Goal: Navigation & Orientation: Find specific page/section

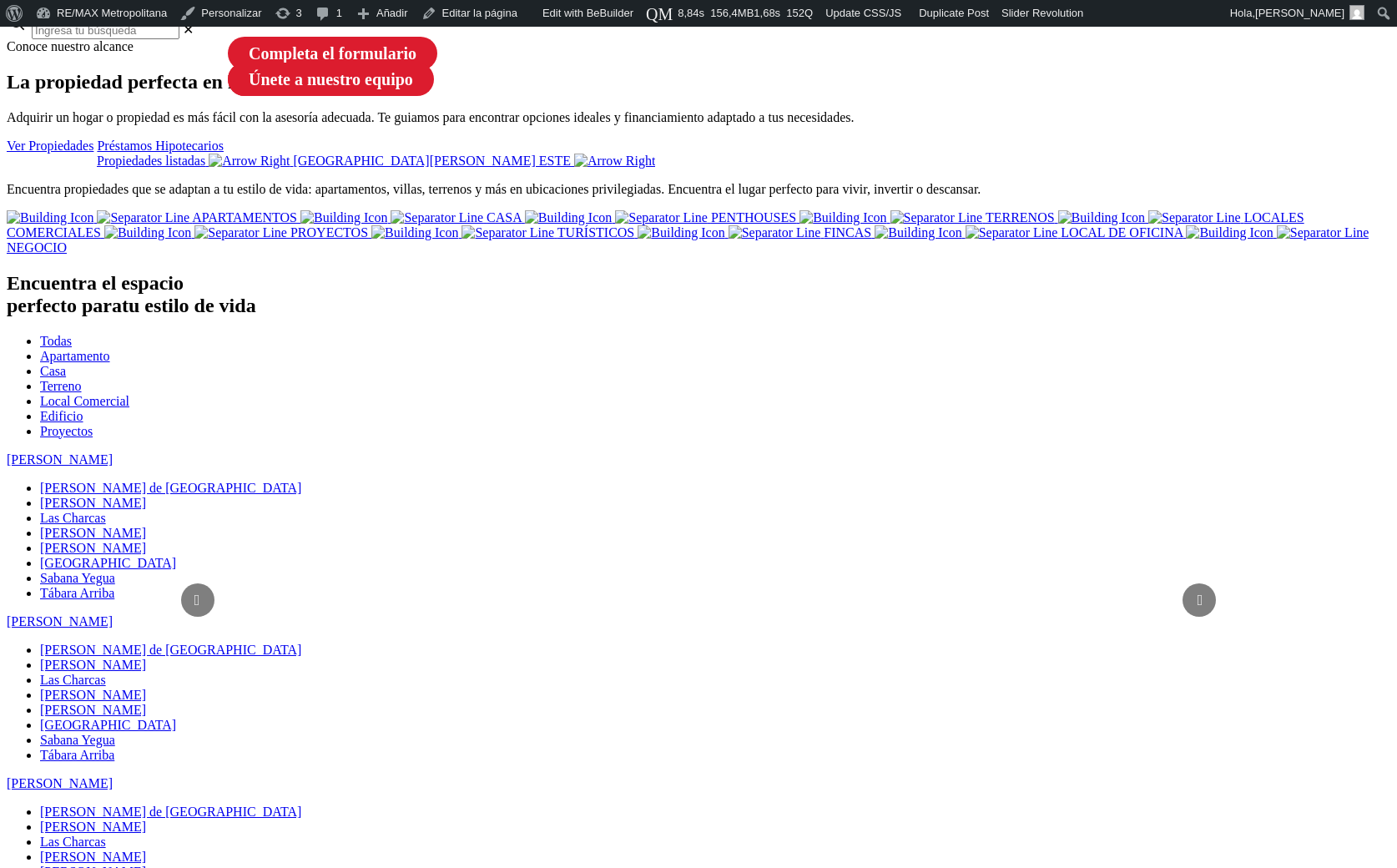
scroll to position [253, 0]
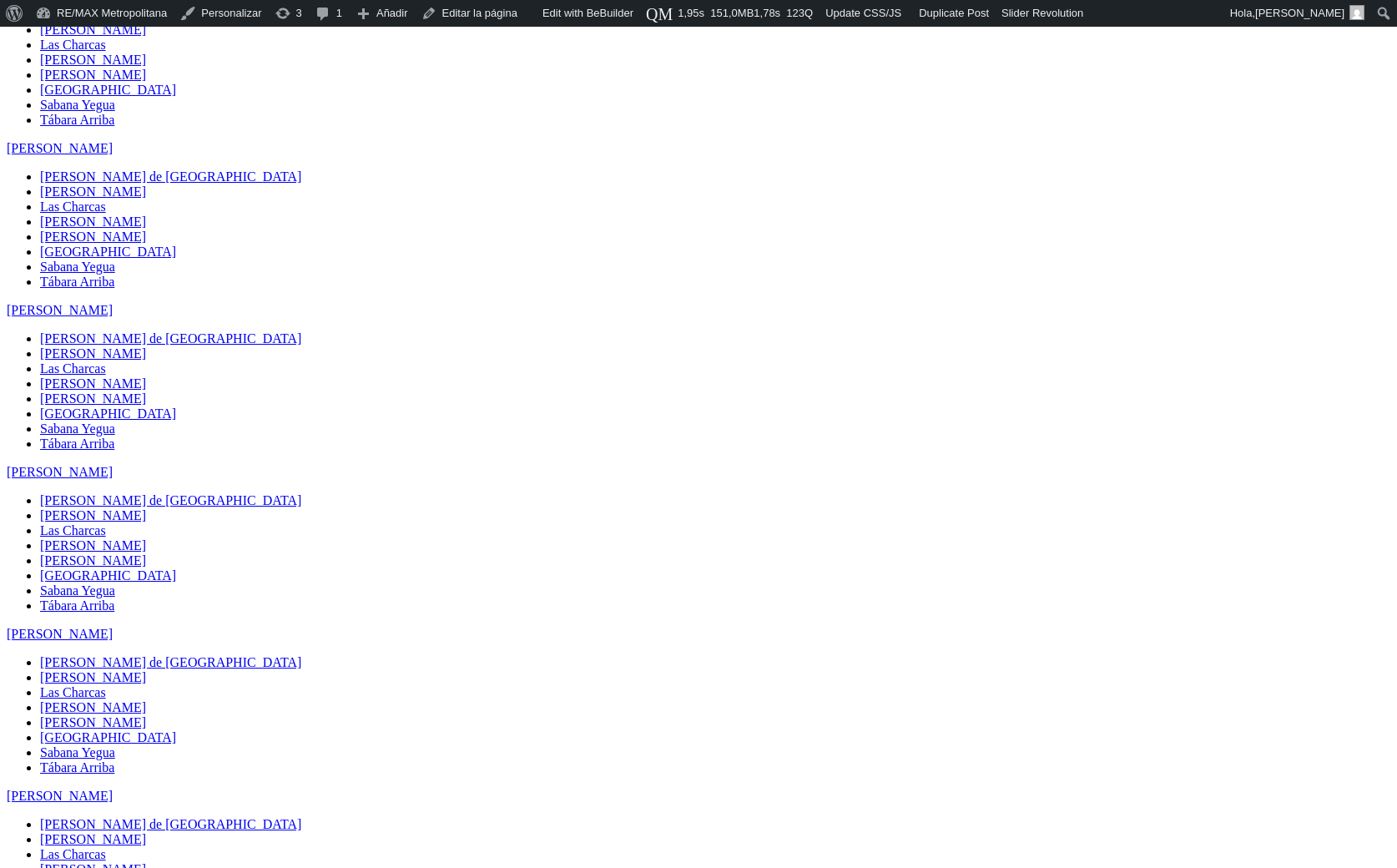
scroll to position [1212, 0]
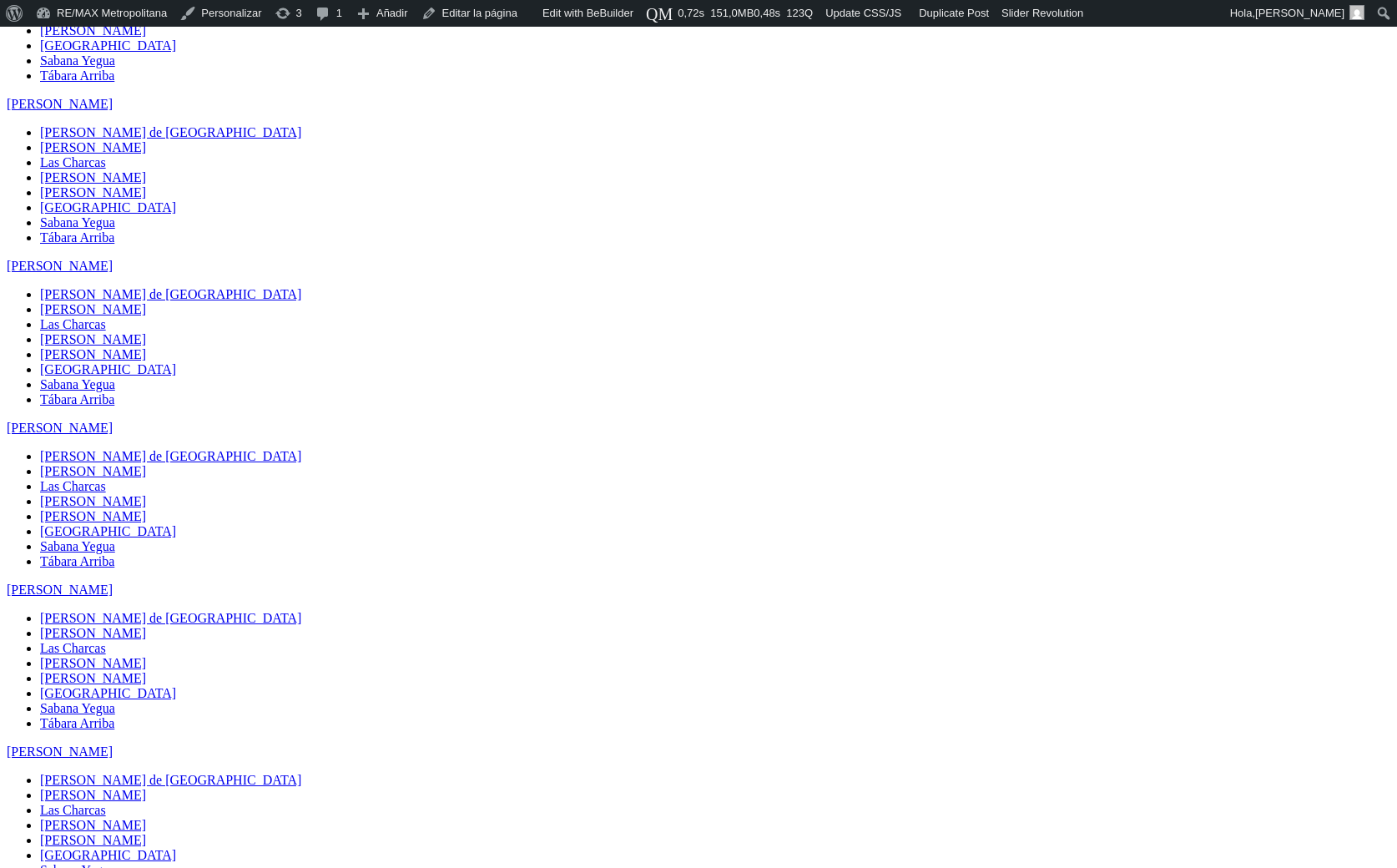
scroll to position [1212, 0]
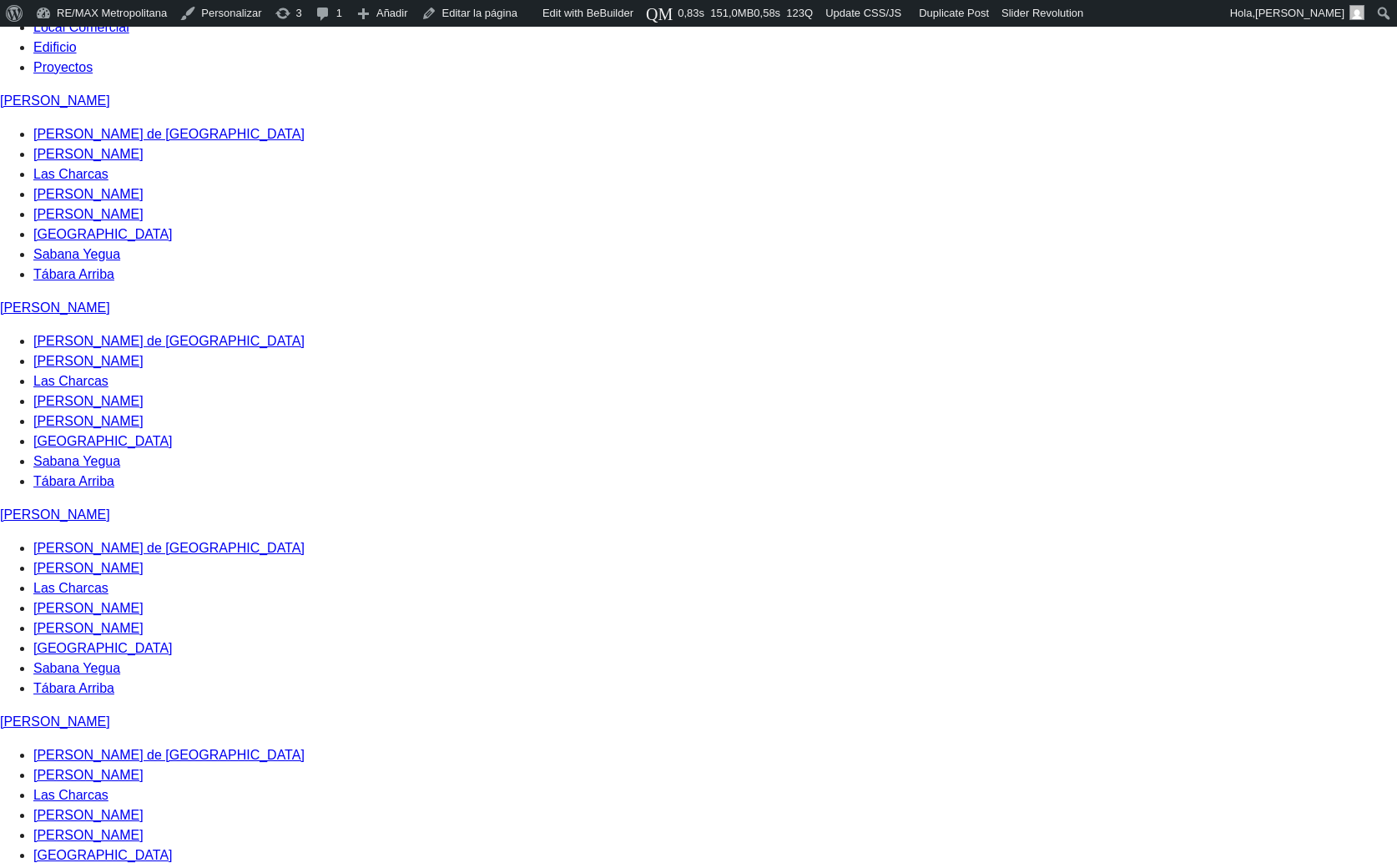
scroll to position [1212, 0]
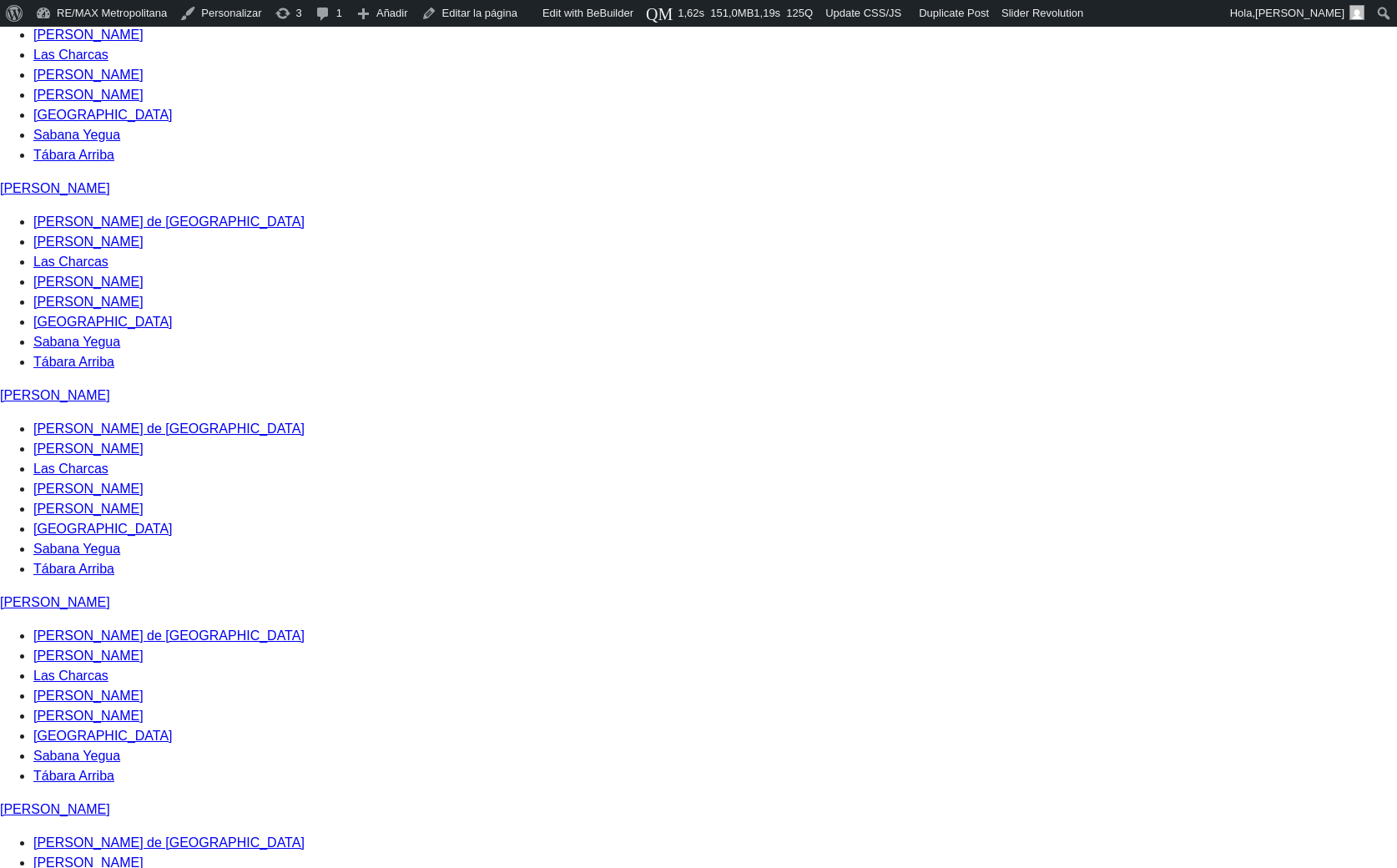
scroll to position [1212, 0]
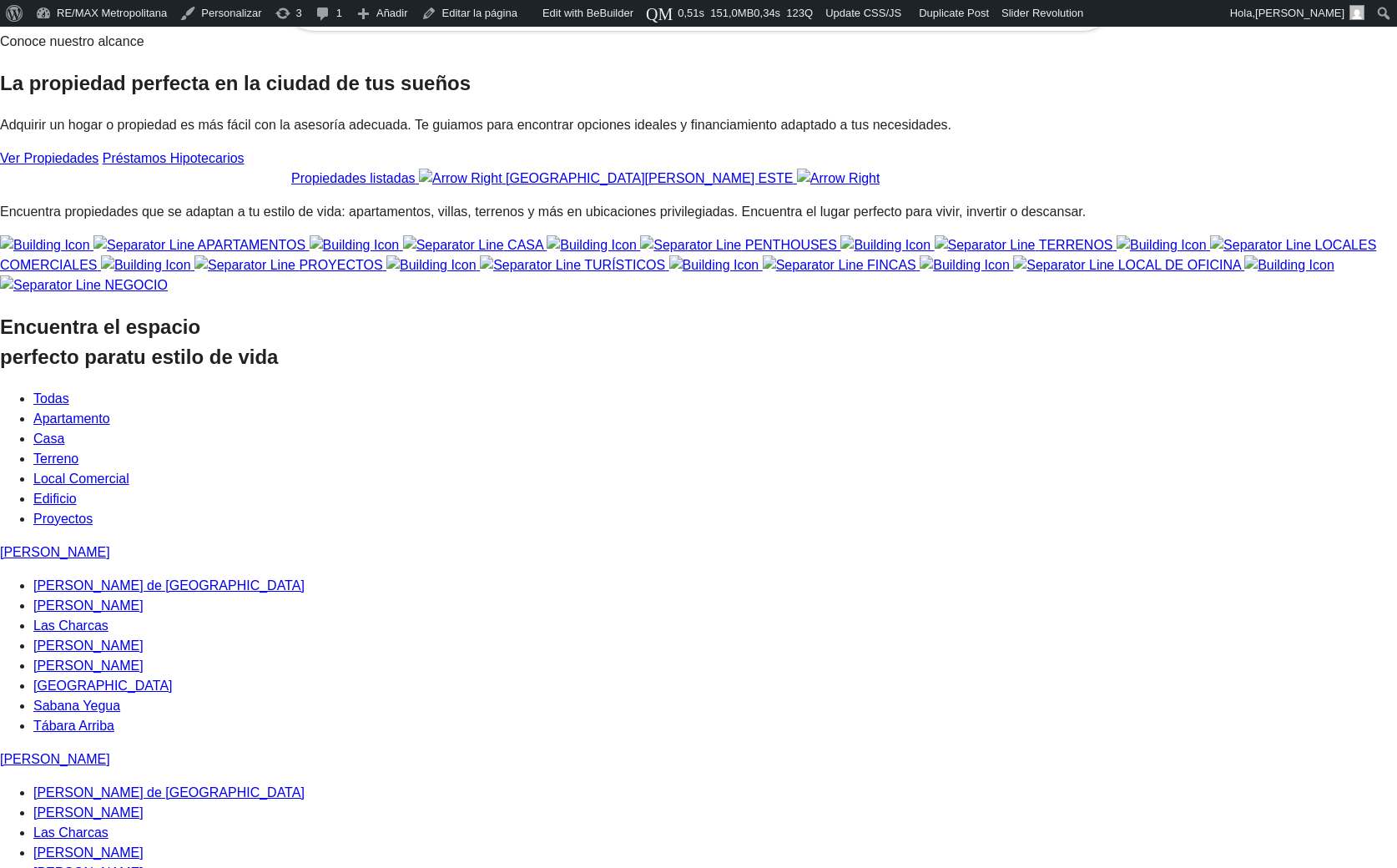
scroll to position [162, 0]
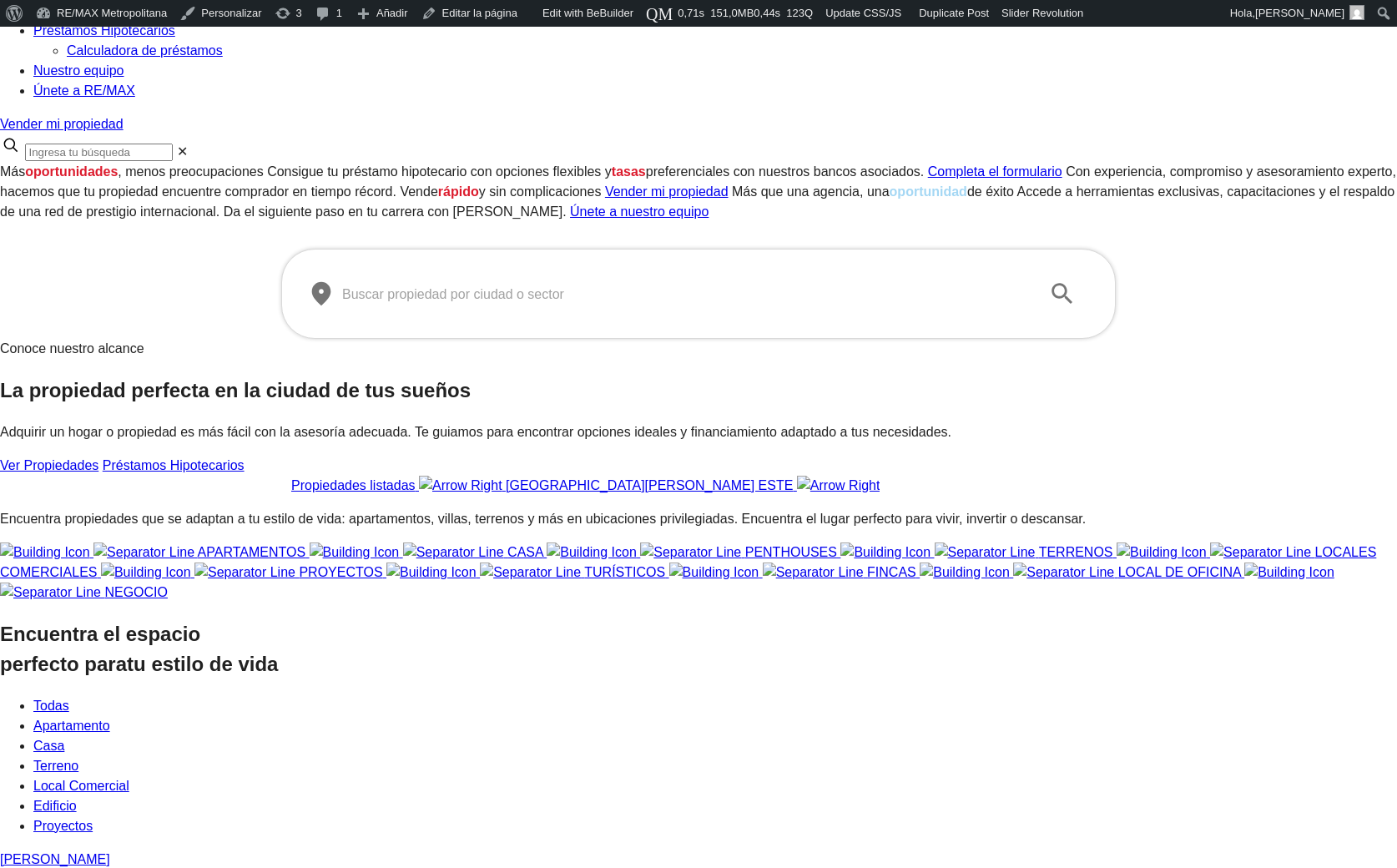
scroll to position [162, 0]
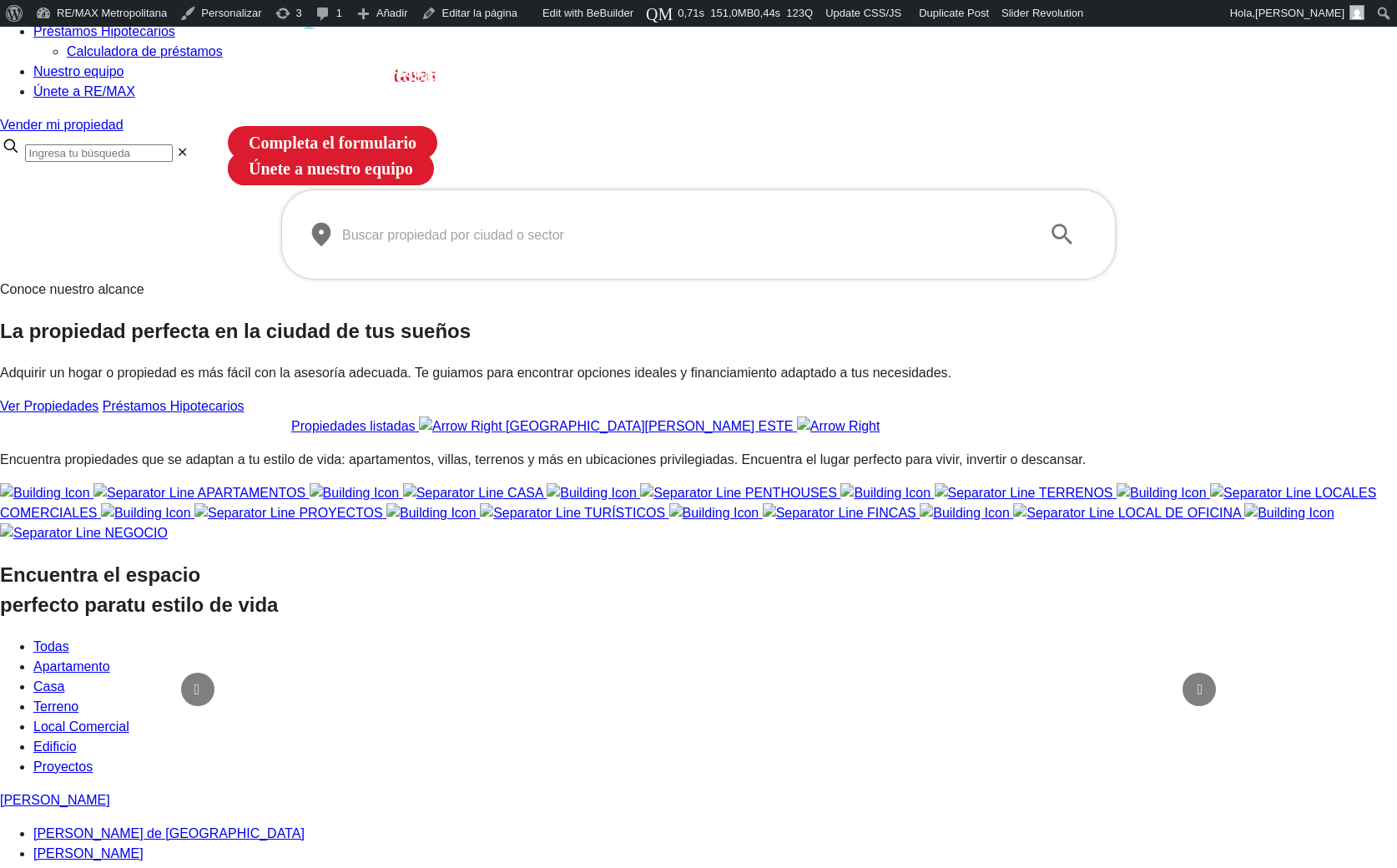
click at [491, 258] on input "text" at bounding box center [685, 234] width 686 height 46
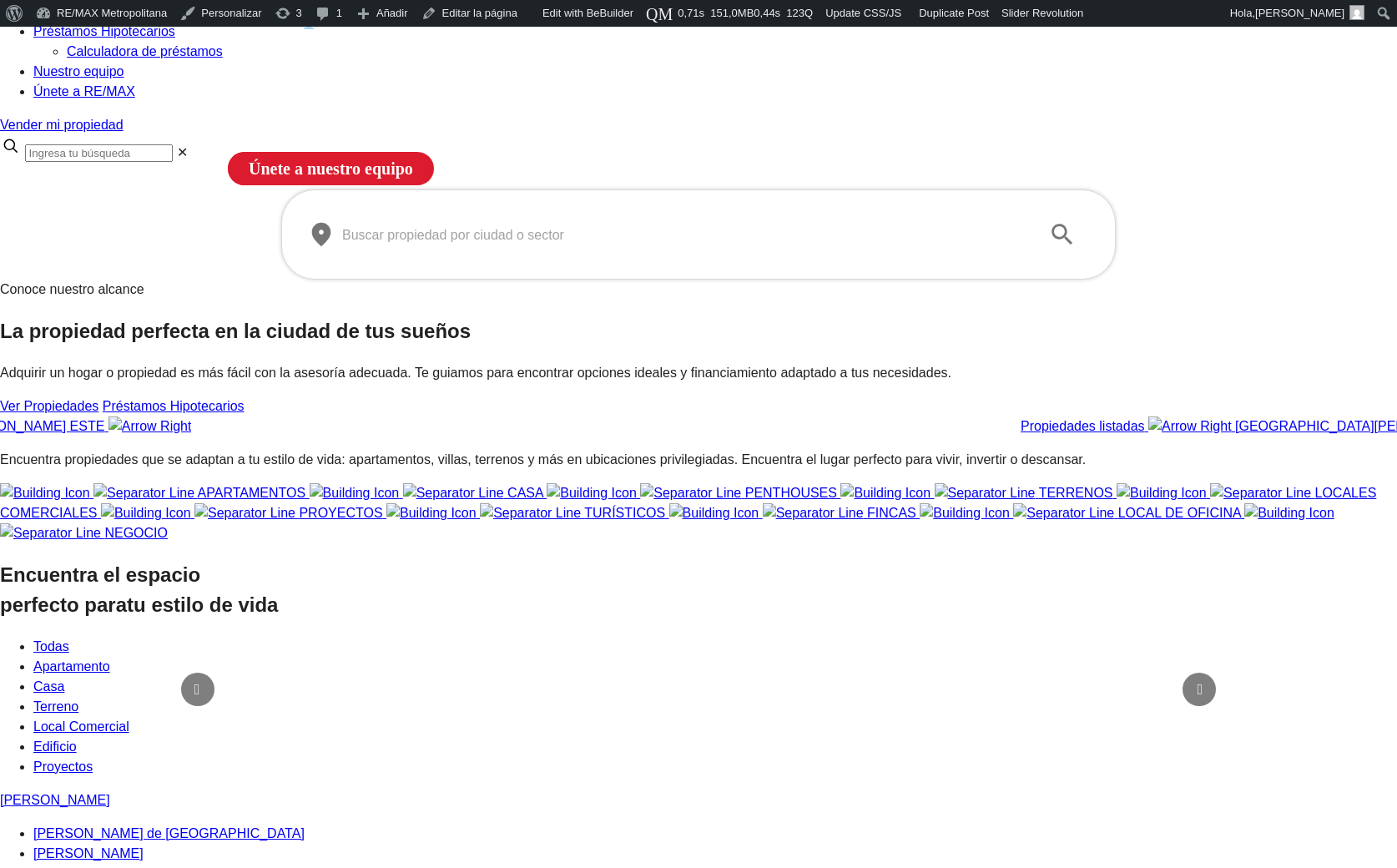
click at [511, 407] on section "Conoce nuestro alcance La propiedad perfecta en la ciudad de tus sueños Adquiri…" at bounding box center [698, 358] width 1397 height 157
click at [487, 258] on input "text" at bounding box center [685, 234] width 686 height 46
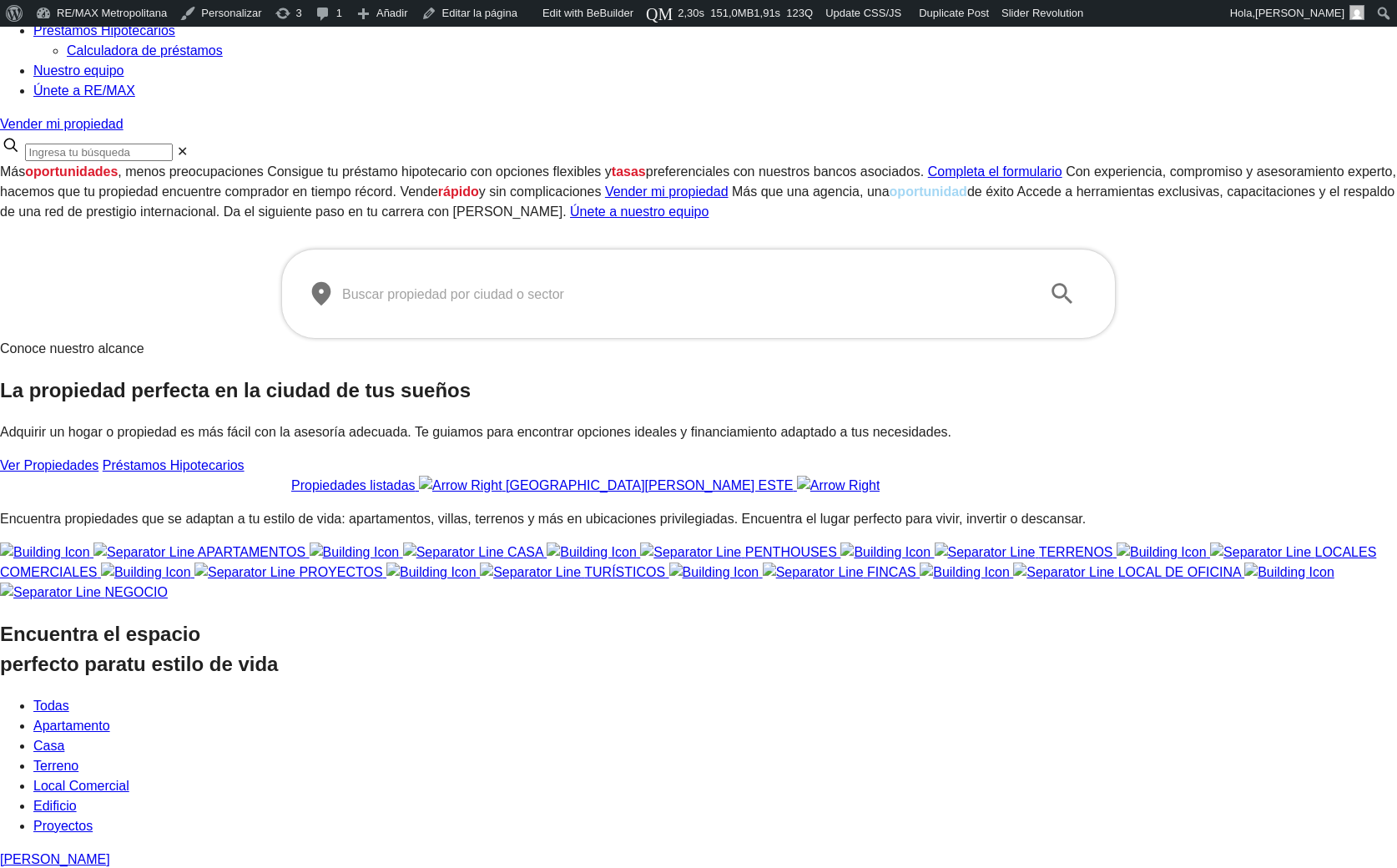
scroll to position [162, 0]
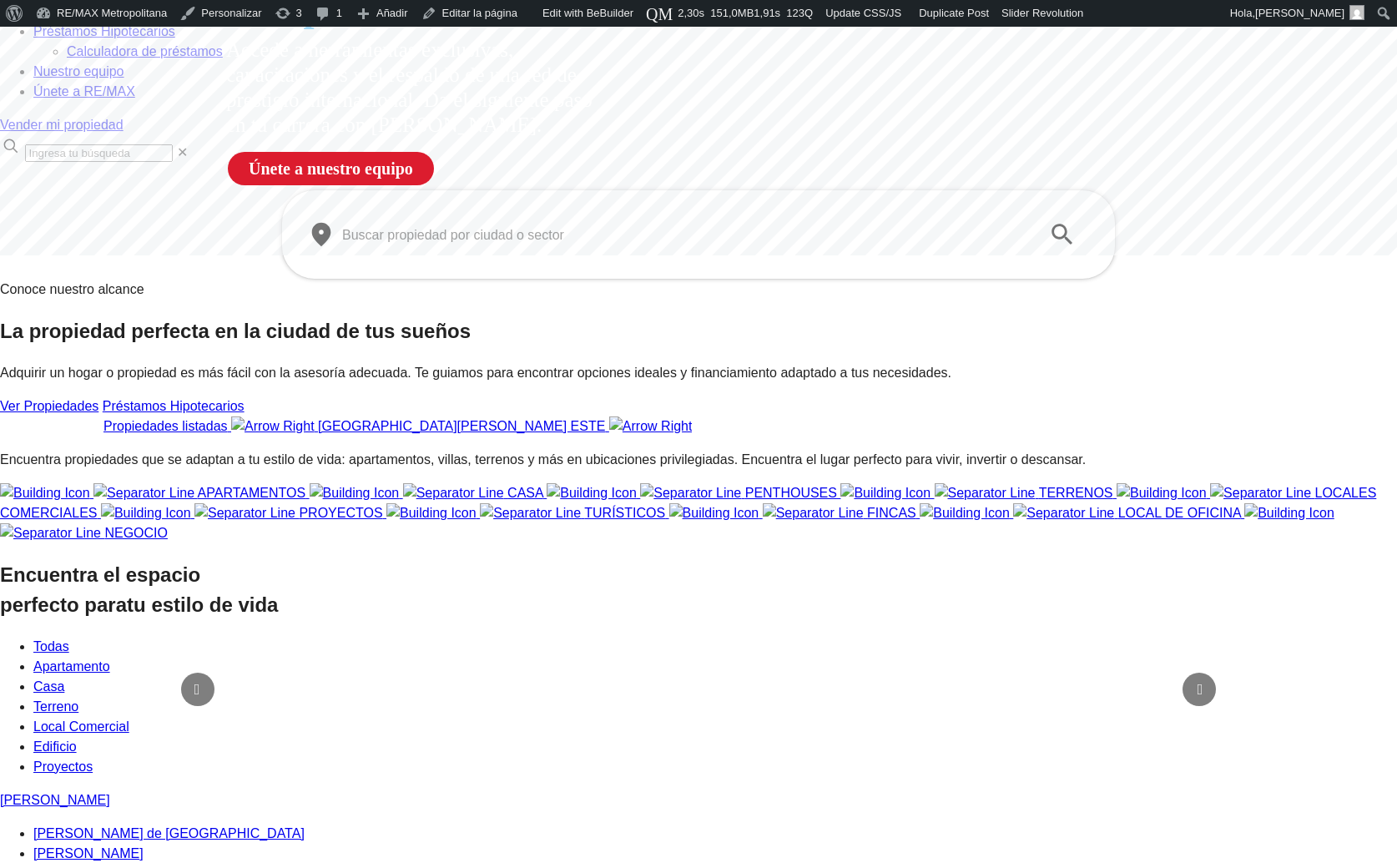
click at [647, 280] on div "​ ​" at bounding box center [698, 234] width 834 height 90
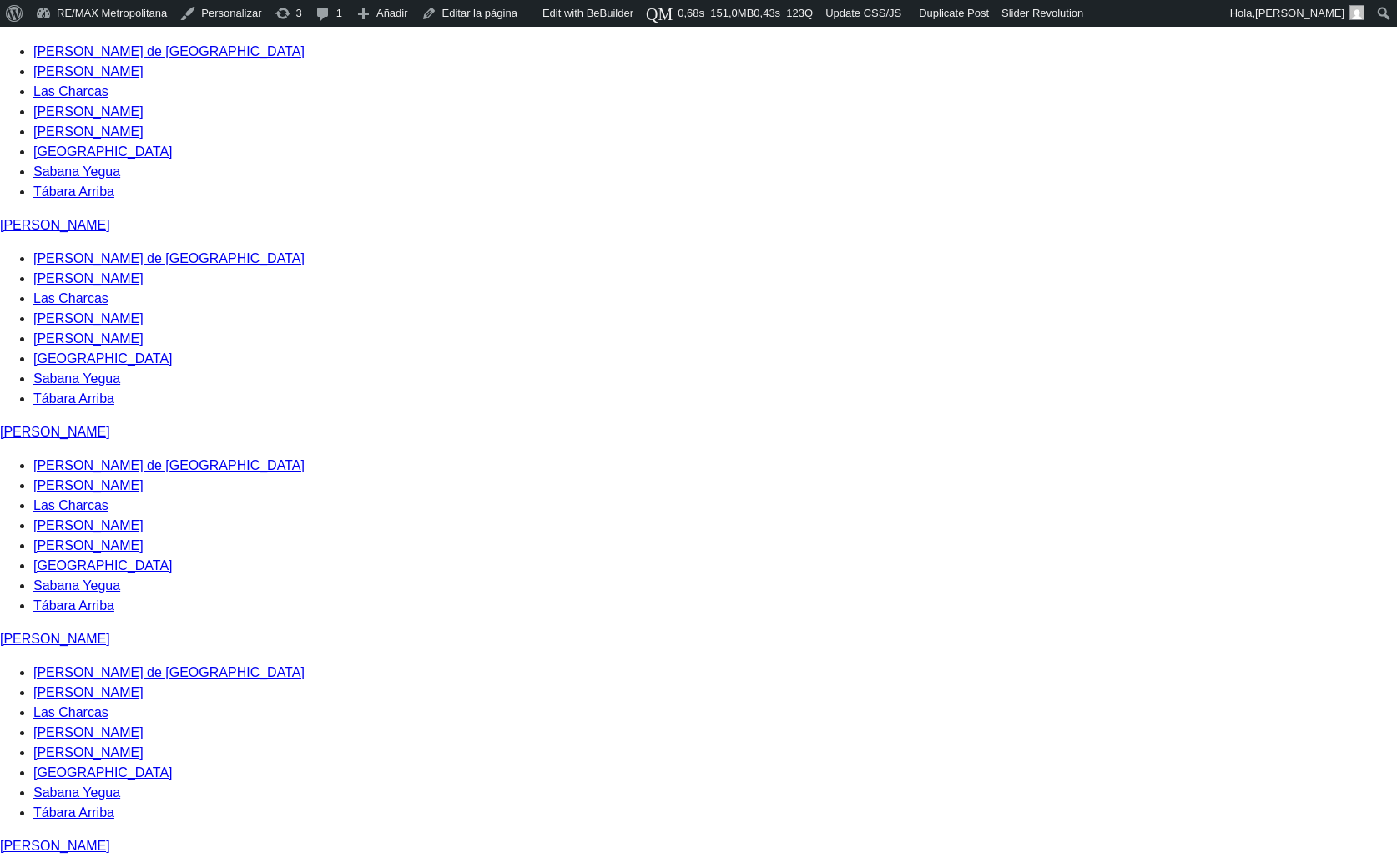
scroll to position [2056, 0]
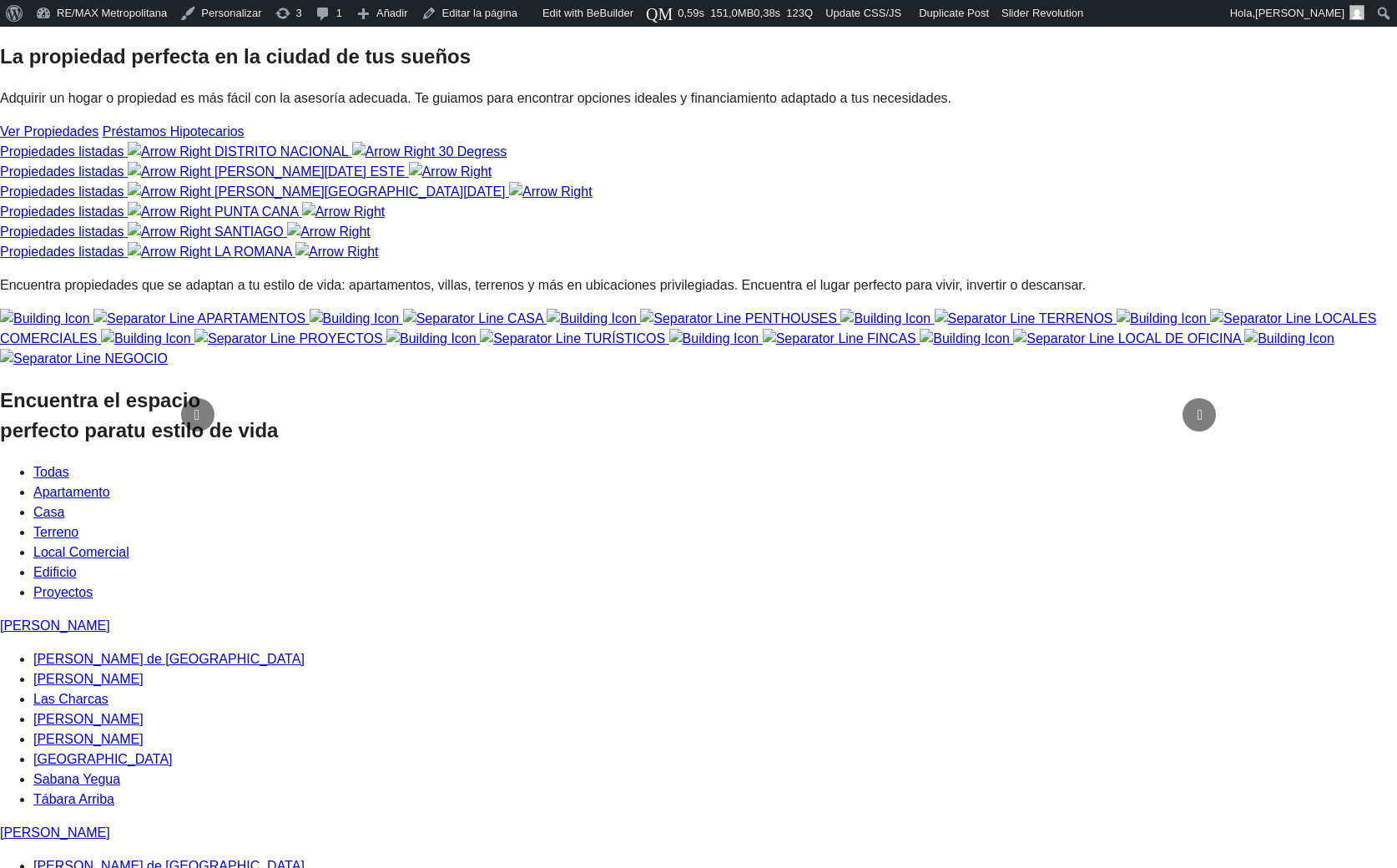
scroll to position [441, 0]
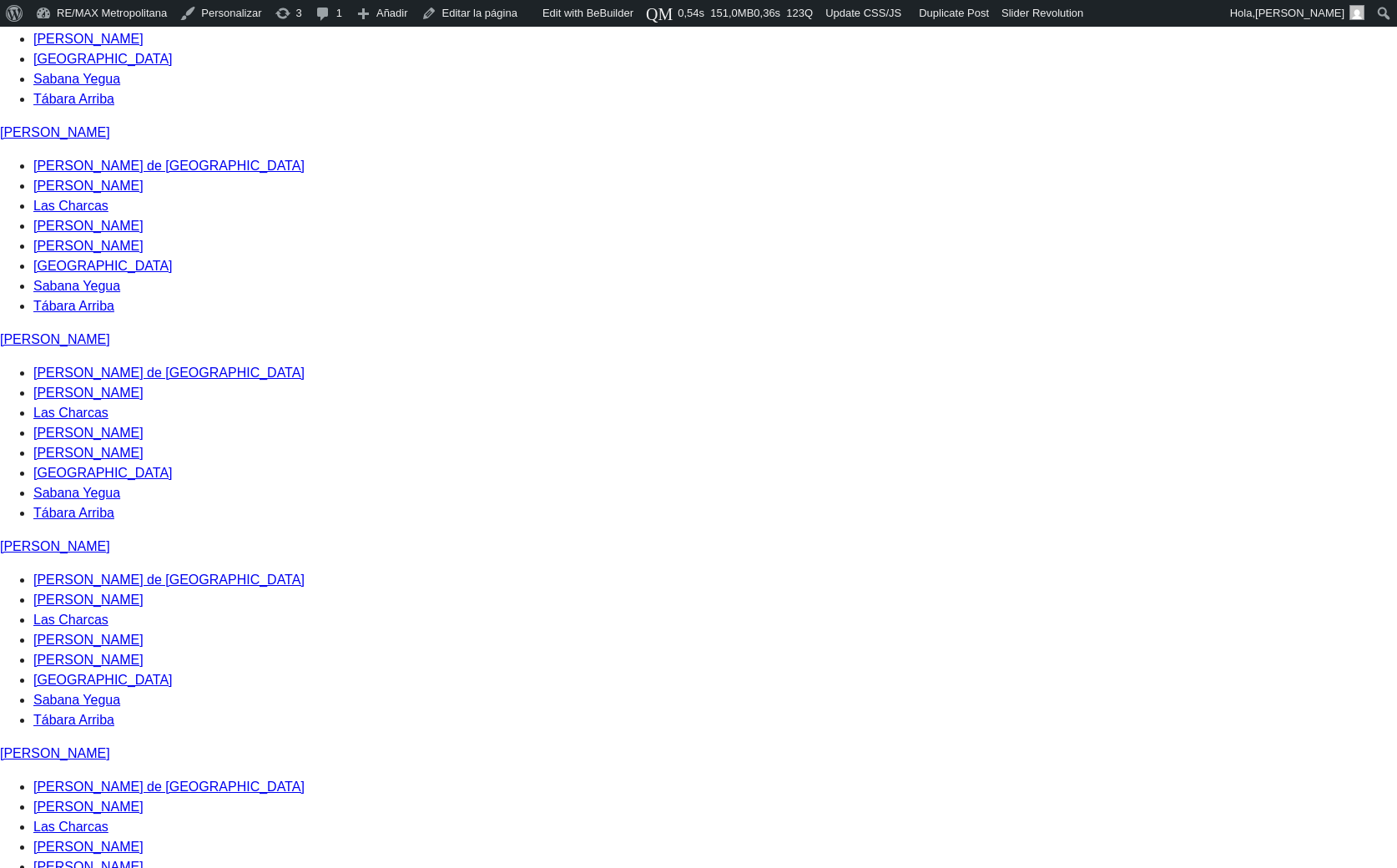
scroll to position [1135, 0]
